Goal: Complete application form

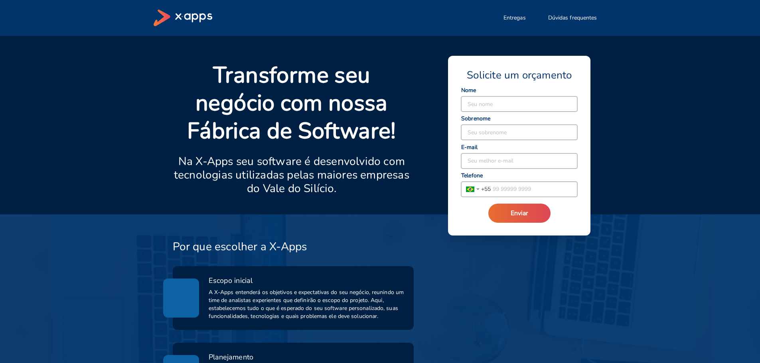
click at [480, 101] on input at bounding box center [519, 104] width 116 height 15
drag, startPoint x: 512, startPoint y: 107, endPoint x: 490, endPoint y: 107, distance: 21.5
click at [490, 107] on input "[PERSON_NAME]" at bounding box center [519, 104] width 116 height 15
type input "[PERSON_NAME]"
click at [485, 134] on input at bounding box center [519, 132] width 116 height 15
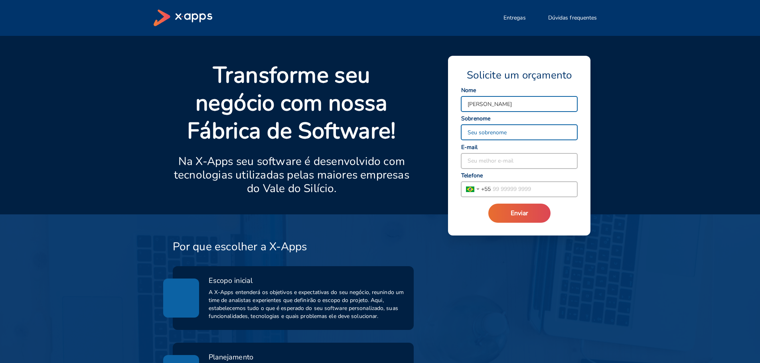
paste input "[PERSON_NAME]"
type input "[PERSON_NAME]"
click at [475, 157] on input at bounding box center [519, 161] width 116 height 15
type input "[PERSON_NAME][EMAIL_ADDRESS][DOMAIN_NAME]"
click at [496, 188] on input "tel" at bounding box center [534, 189] width 87 height 15
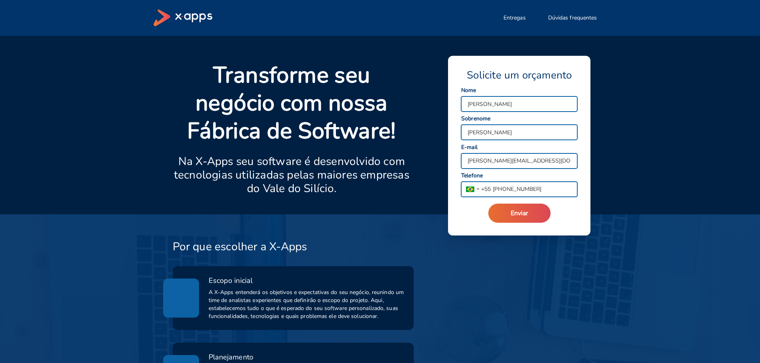
click at [518, 190] on input "[PHONE_NUMBER]" at bounding box center [534, 189] width 87 height 15
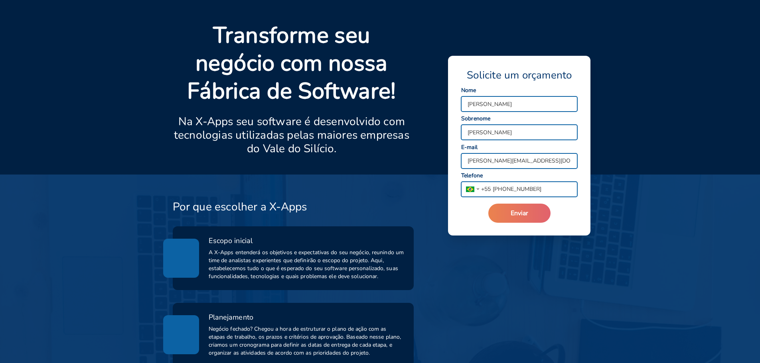
type input "[PHONE_NUMBER]"
click at [518, 213] on span "Enviar" at bounding box center [520, 213] width 18 height 9
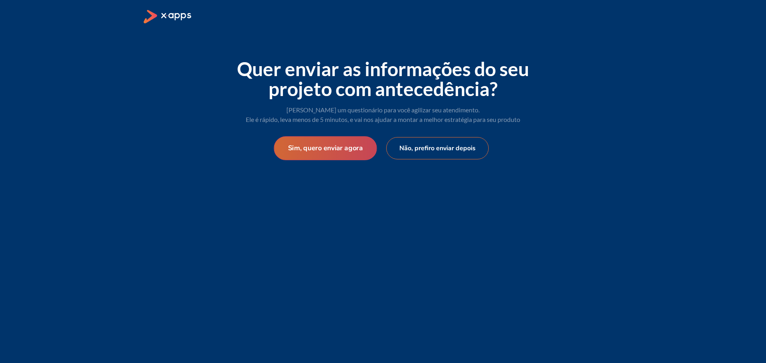
click at [318, 146] on button "Sim, quero enviar agora" at bounding box center [325, 148] width 103 height 24
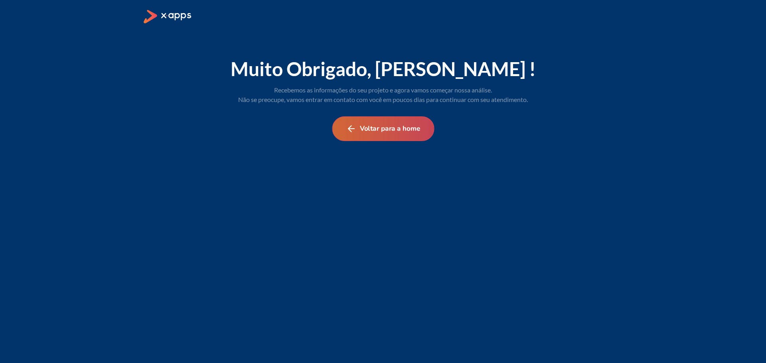
click at [402, 130] on button "Voltar para a home" at bounding box center [383, 129] width 102 height 25
